Goal: Information Seeking & Learning: Learn about a topic

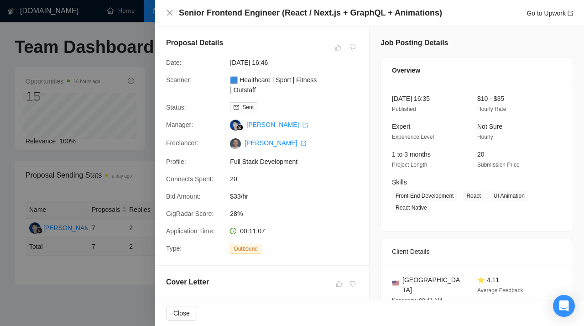
click at [82, 55] on div at bounding box center [292, 163] width 584 height 326
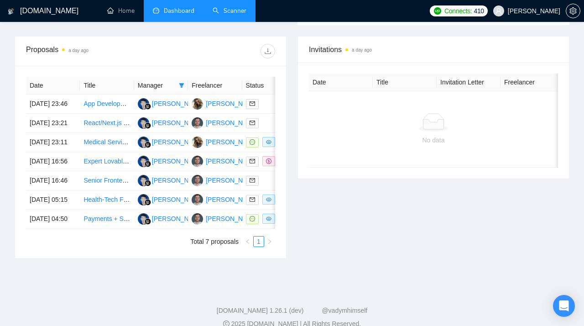
click at [233, 12] on link "Scanner" at bounding box center [230, 11] width 34 height 8
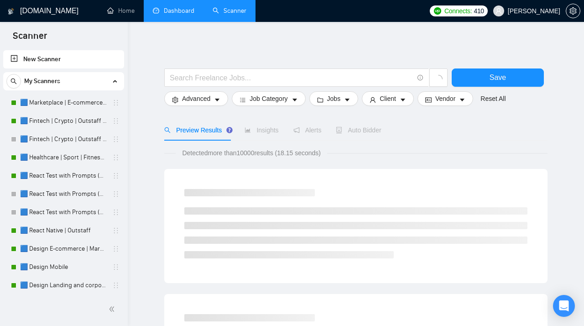
click at [183, 15] on link "Dashboard" at bounding box center [174, 11] width 42 height 8
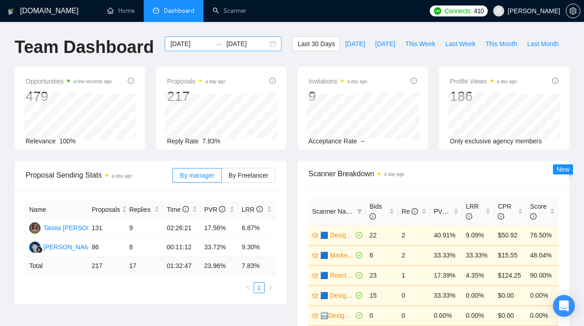
click at [265, 44] on div "[DATE] [DATE]" at bounding box center [223, 43] width 117 height 15
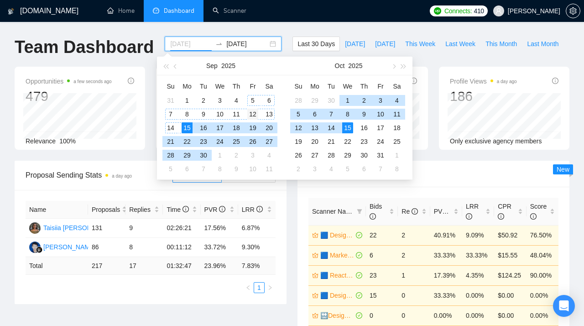
type input "[DATE]"
click at [251, 114] on div "12" at bounding box center [252, 114] width 11 height 11
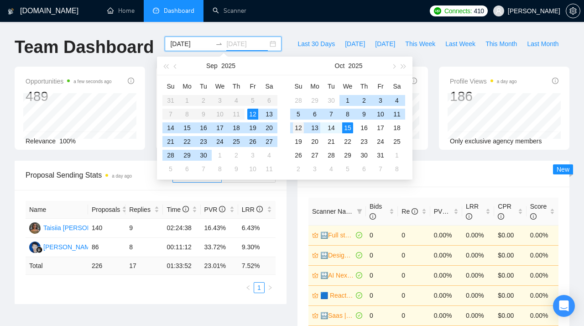
type input "[DATE]"
click at [298, 129] on div "12" at bounding box center [298, 127] width 11 height 11
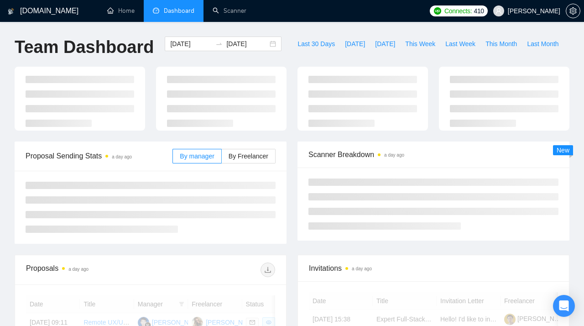
click at [298, 129] on div at bounding box center [362, 99] width 141 height 64
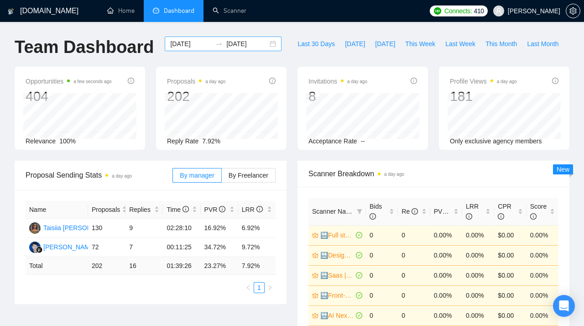
click at [263, 44] on div "[DATE] [DATE]" at bounding box center [223, 43] width 117 height 15
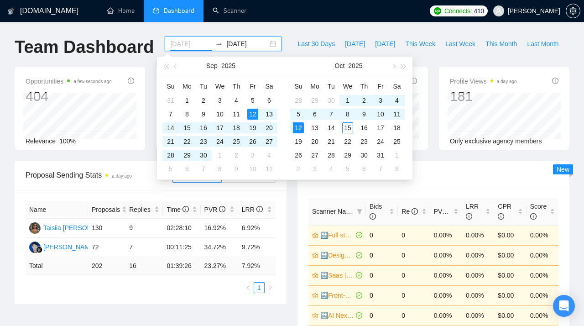
type input "[DATE]"
click at [298, 128] on div "12" at bounding box center [298, 127] width 11 height 11
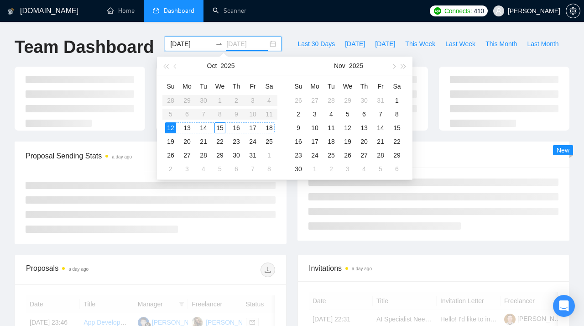
type input "[DATE]"
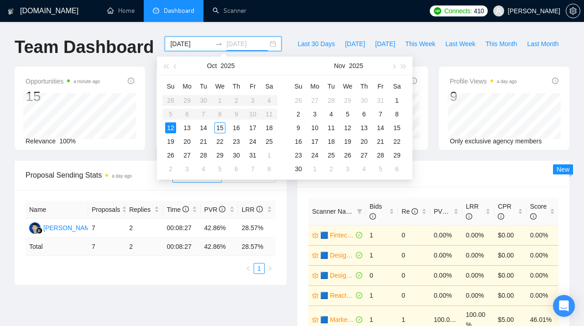
click at [171, 130] on div "12" at bounding box center [170, 127] width 11 height 11
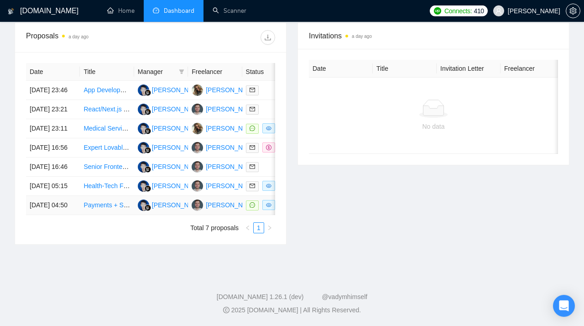
scroll to position [404, 0]
click at [102, 208] on link "Payments + Shipping Integrations (Marketplace)" at bounding box center [151, 204] width 136 height 7
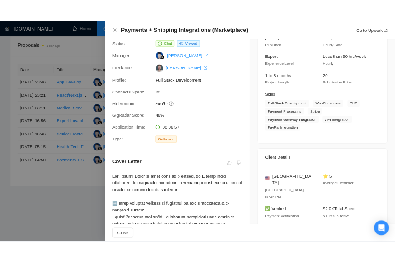
scroll to position [0, 0]
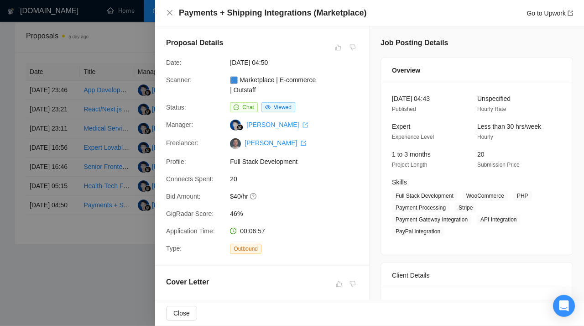
click at [106, 171] on div at bounding box center [292, 163] width 584 height 326
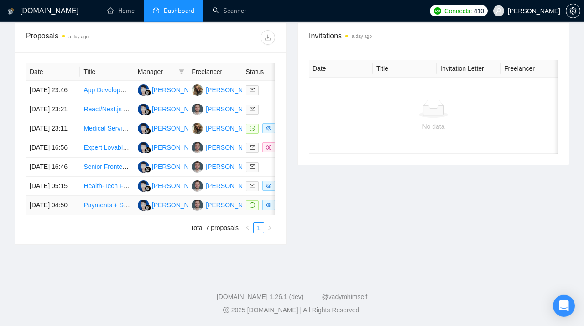
click at [97, 208] on link "Payments + Shipping Integrations (Marketplace)" at bounding box center [151, 204] width 136 height 7
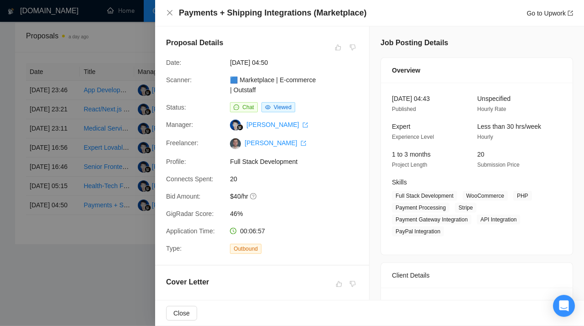
click at [72, 138] on div at bounding box center [292, 163] width 584 height 326
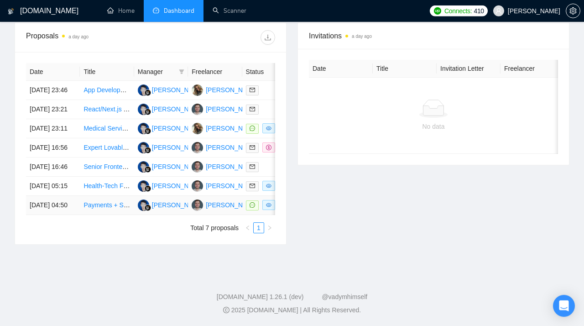
click at [93, 208] on link "Payments + Shipping Integrations (Marketplace)" at bounding box center [151, 204] width 136 height 7
